Goal: Navigation & Orientation: Find specific page/section

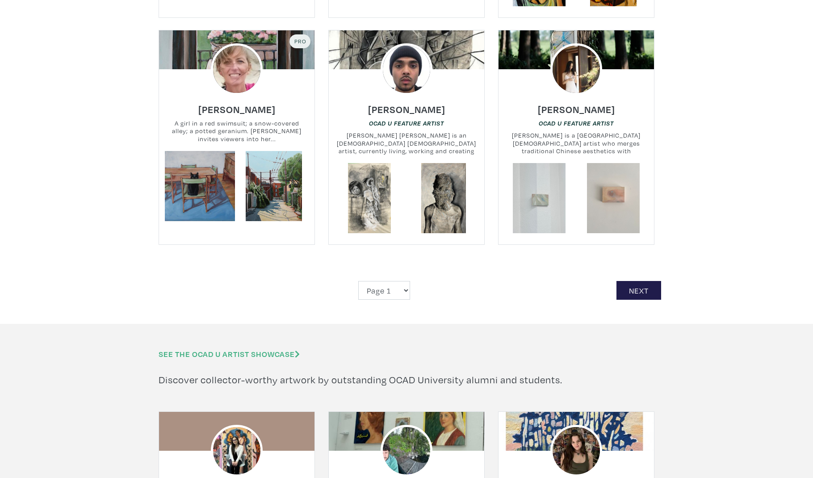
scroll to position [2009, 0]
click at [659, 280] on link "Next" at bounding box center [638, 289] width 45 height 19
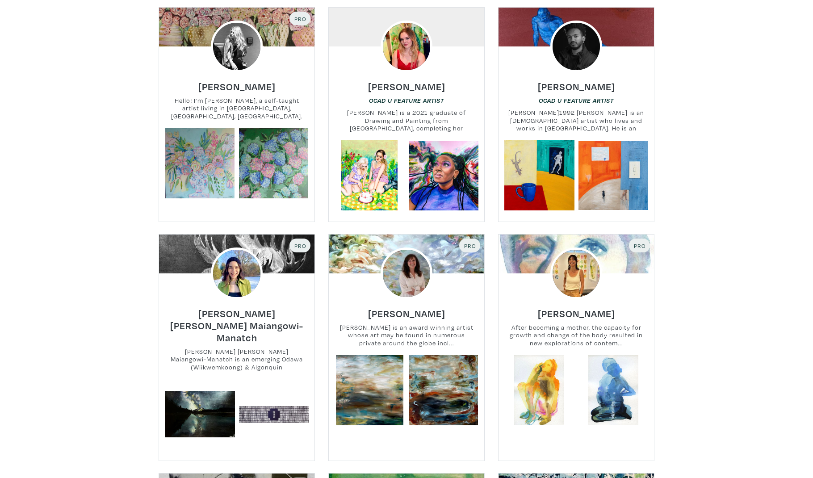
scroll to position [1669, 0]
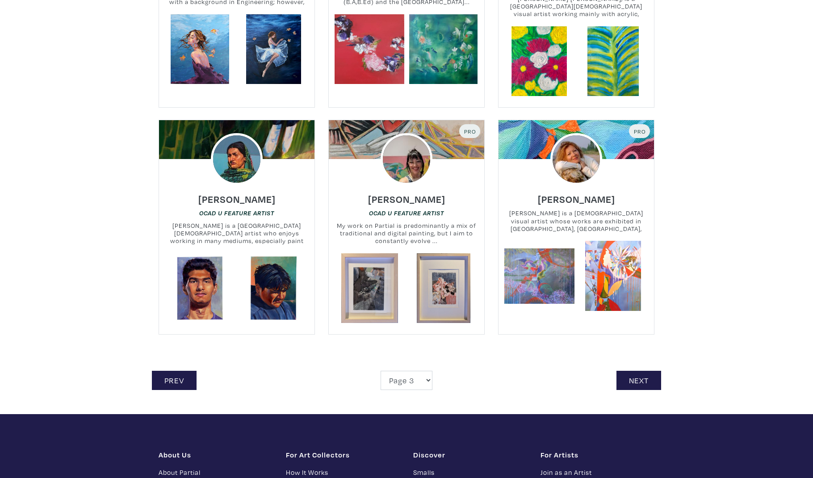
scroll to position [1883, 0]
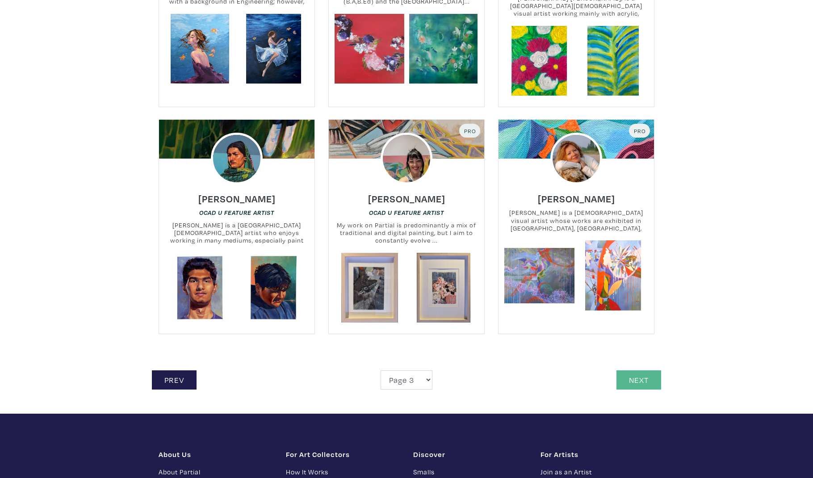
click at [634, 380] on link "Next" at bounding box center [638, 379] width 45 height 19
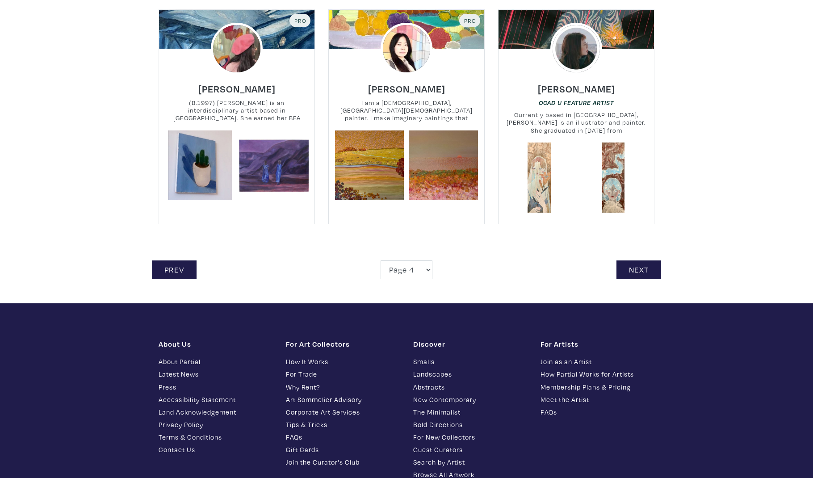
scroll to position [1970, 0]
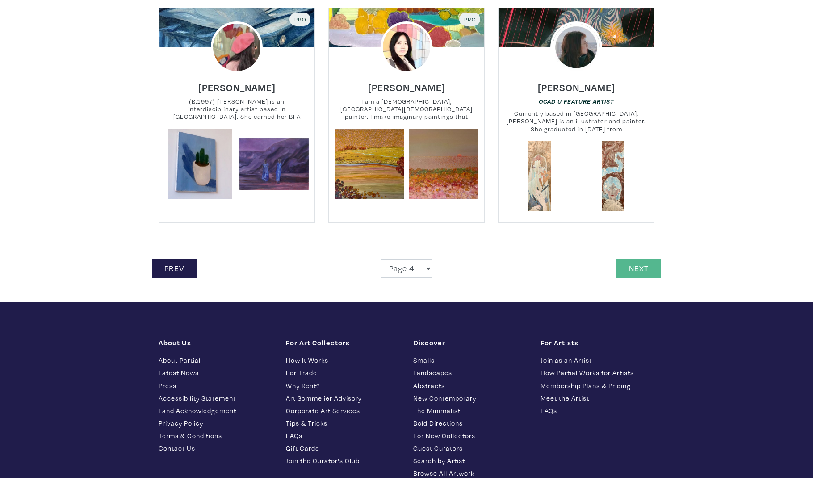
click at [632, 271] on link "Next" at bounding box center [638, 268] width 45 height 19
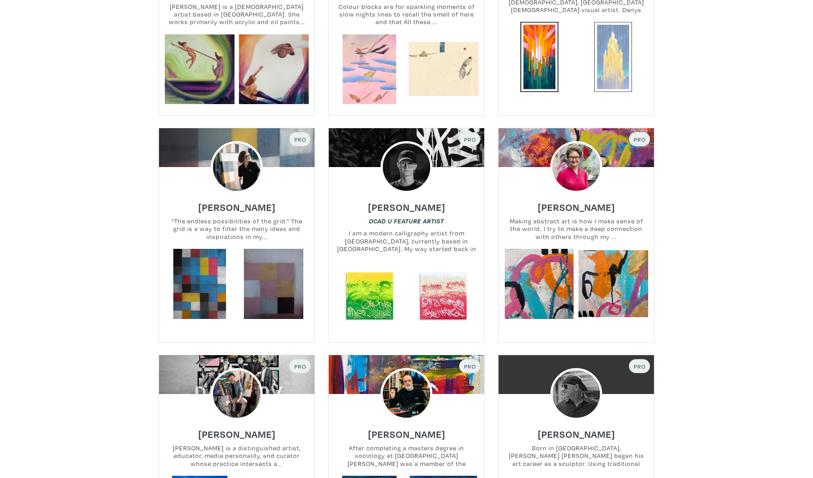
scroll to position [1446, 0]
